Goal: Task Accomplishment & Management: Use online tool/utility

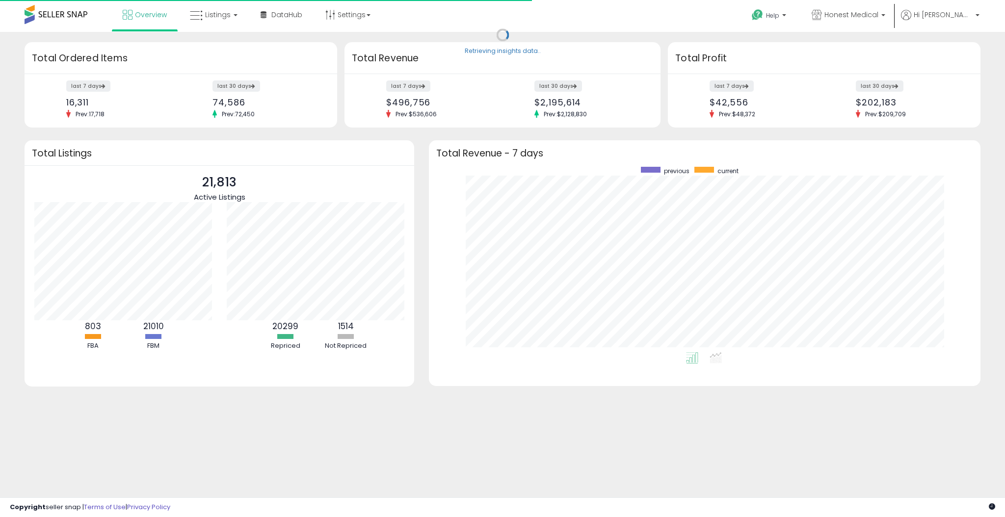
scroll to position [185, 531]
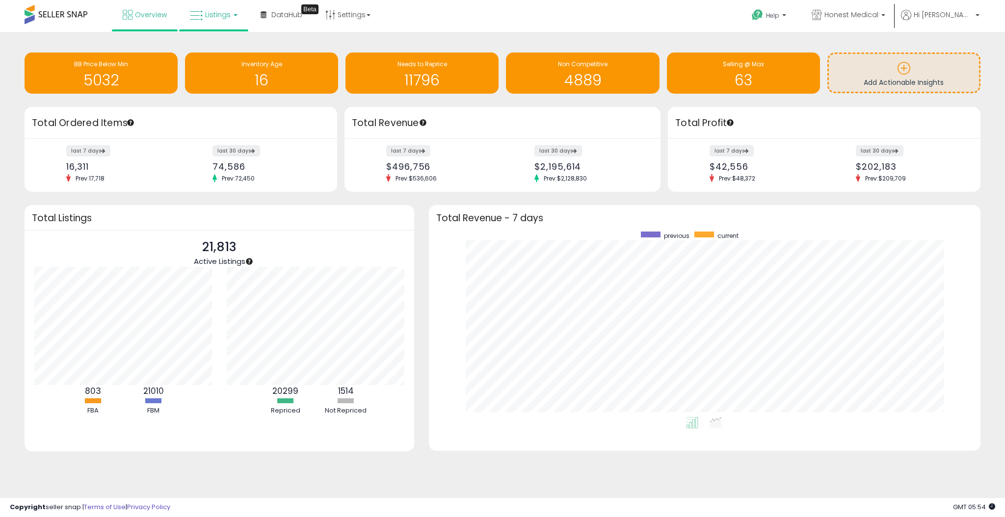
click at [218, 19] on span "Listings" at bounding box center [218, 15] width 26 height 10
click at [222, 45] on icon at bounding box center [221, 48] width 43 height 13
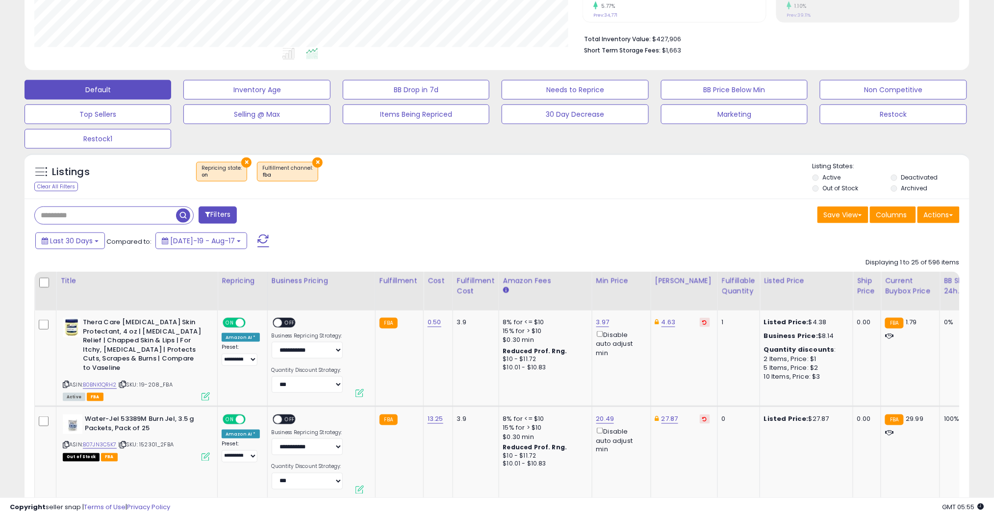
scroll to position [230, 0]
click at [935, 209] on button "Actions" at bounding box center [939, 214] width 42 height 17
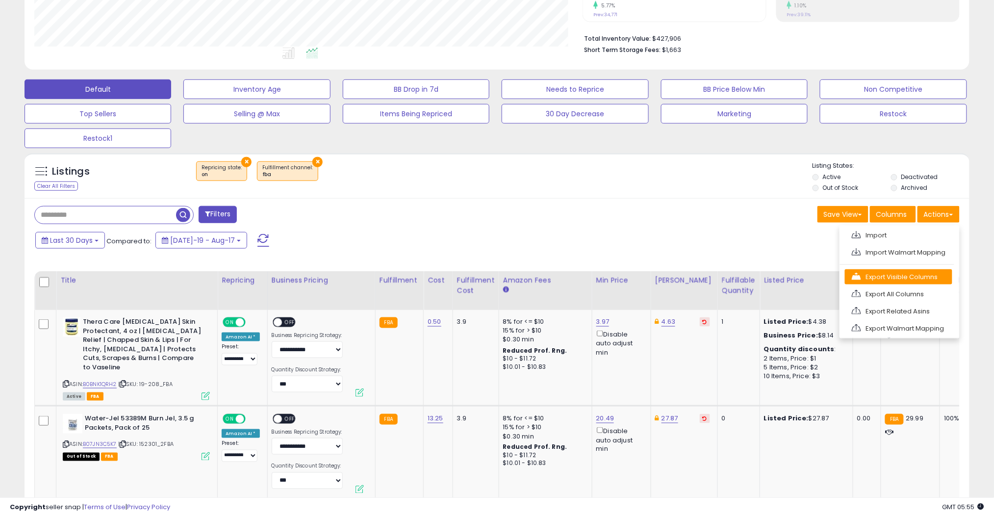
click at [910, 273] on link "Export Visible Columns" at bounding box center [898, 276] width 107 height 15
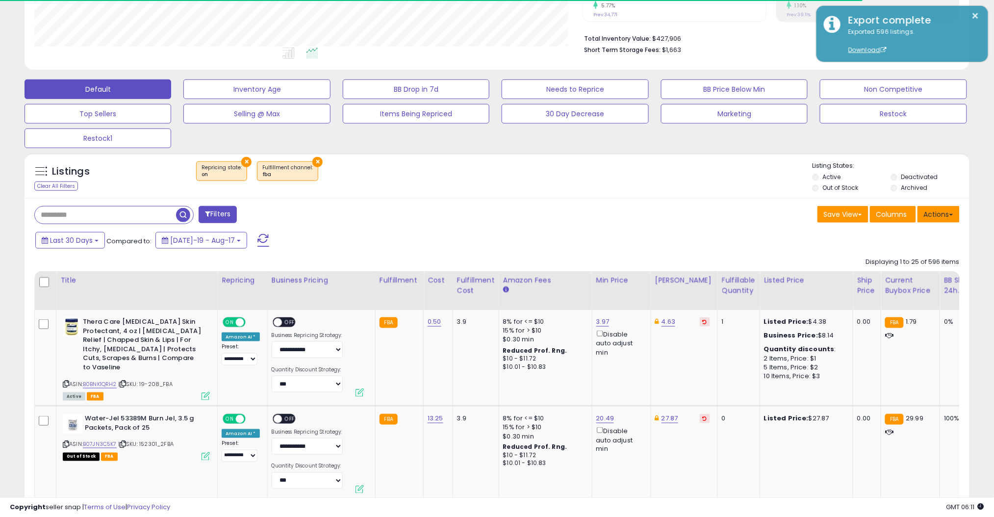
click at [942, 217] on button "Actions" at bounding box center [939, 214] width 42 height 17
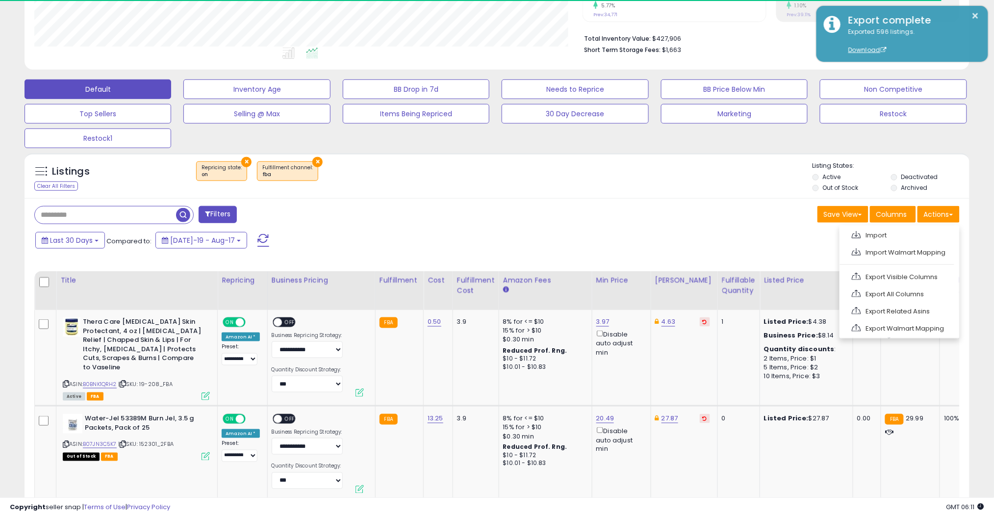
click at [929, 293] on link "Export All Columns" at bounding box center [898, 293] width 107 height 15
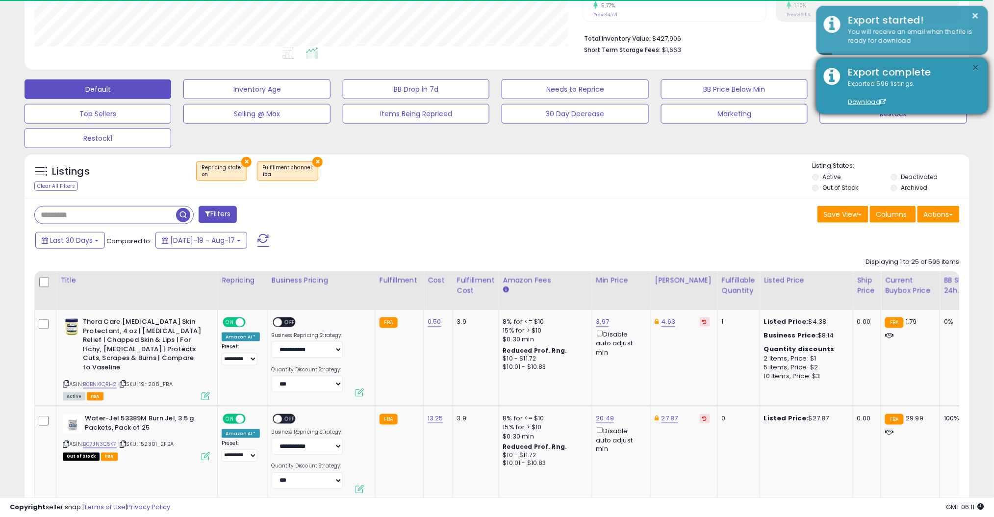
click at [975, 68] on button "×" at bounding box center [976, 68] width 8 height 12
